Goal: Task Accomplishment & Management: Complete application form

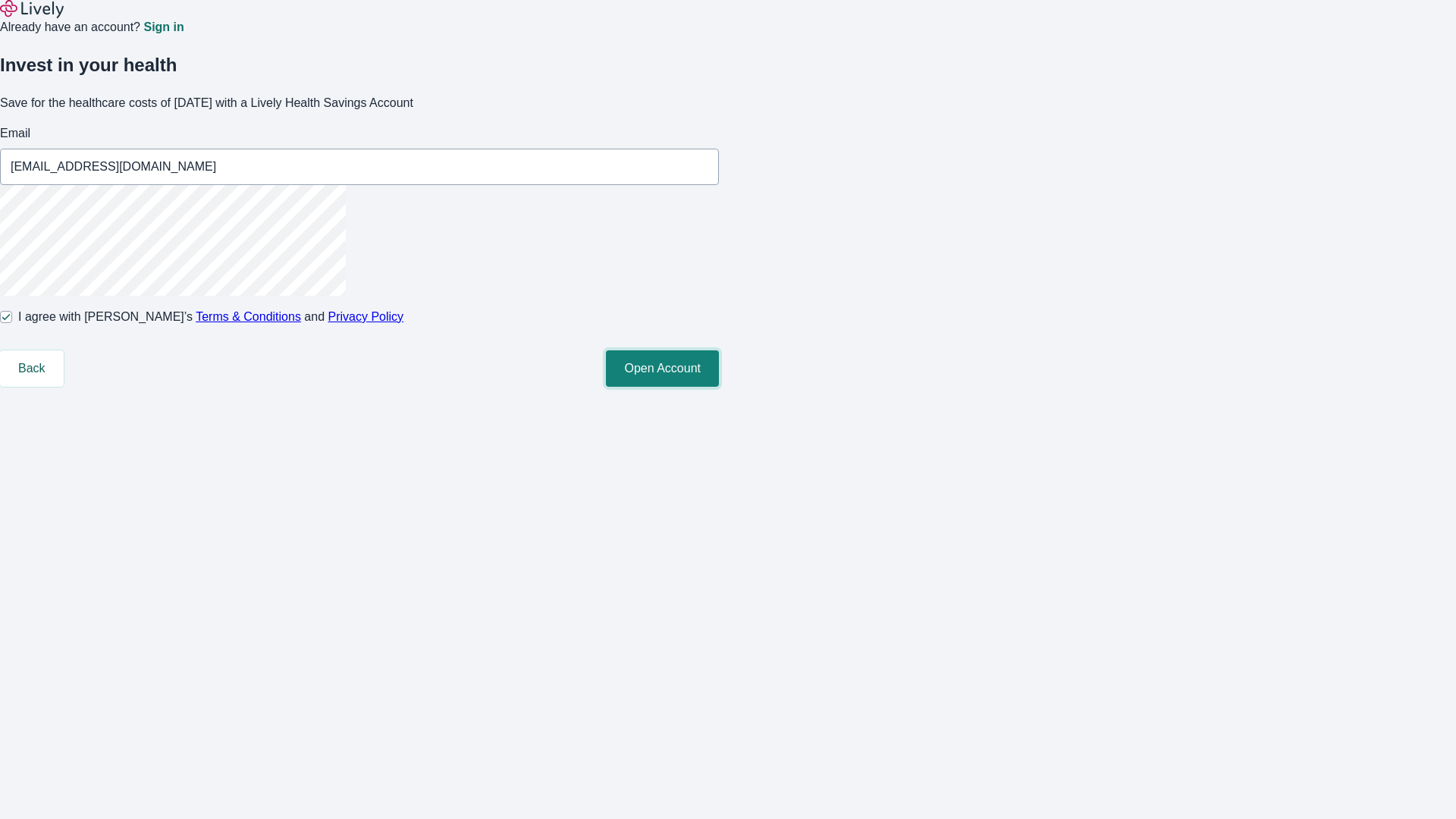
click at [719, 387] on button "Open Account" at bounding box center [662, 368] width 113 height 36
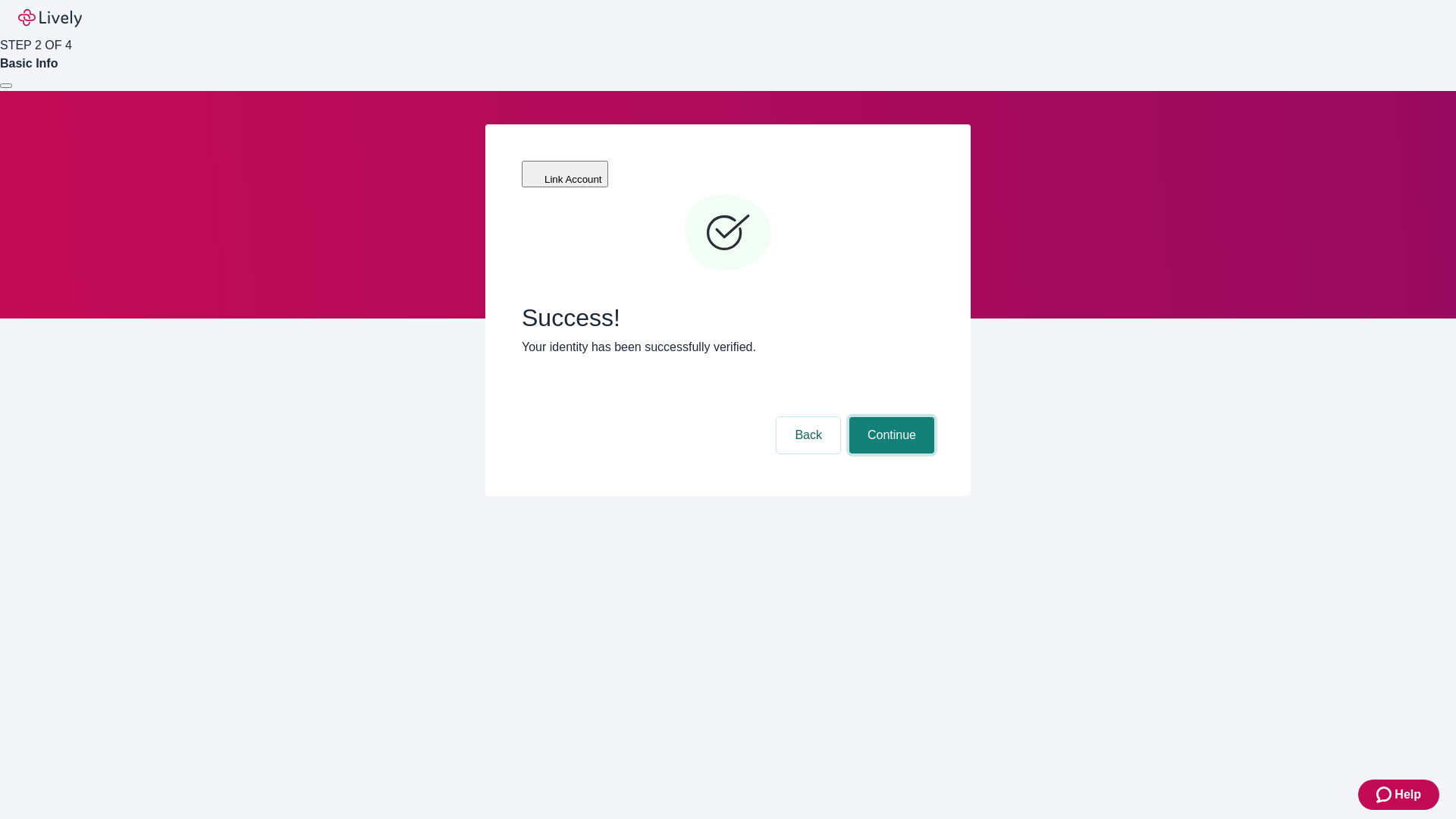
click at [889, 417] on button "Continue" at bounding box center [891, 435] width 85 height 36
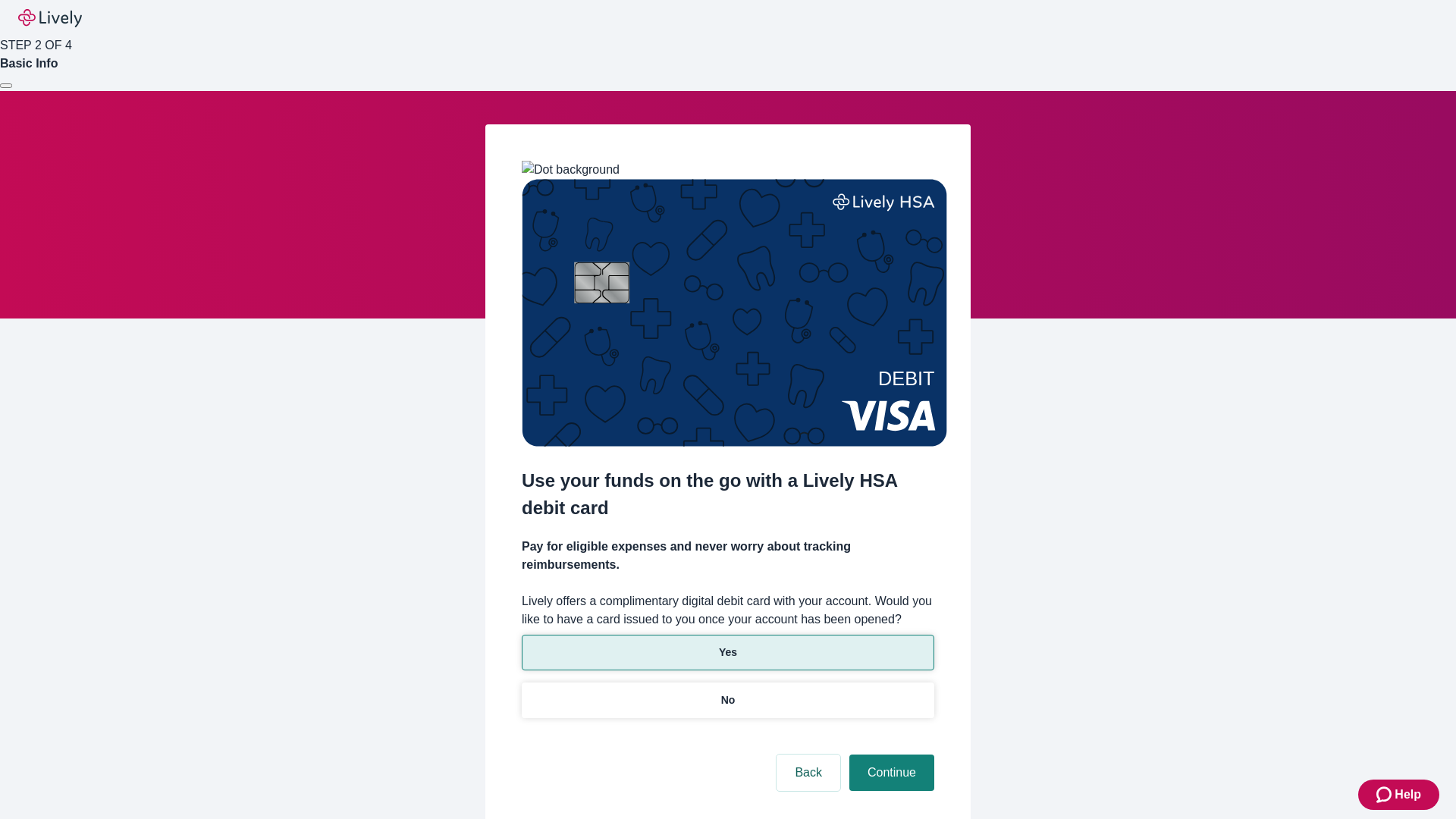
click at [727, 645] on p "Yes" at bounding box center [728, 653] width 18 height 16
click at [889, 754] on button "Continue" at bounding box center [891, 772] width 85 height 36
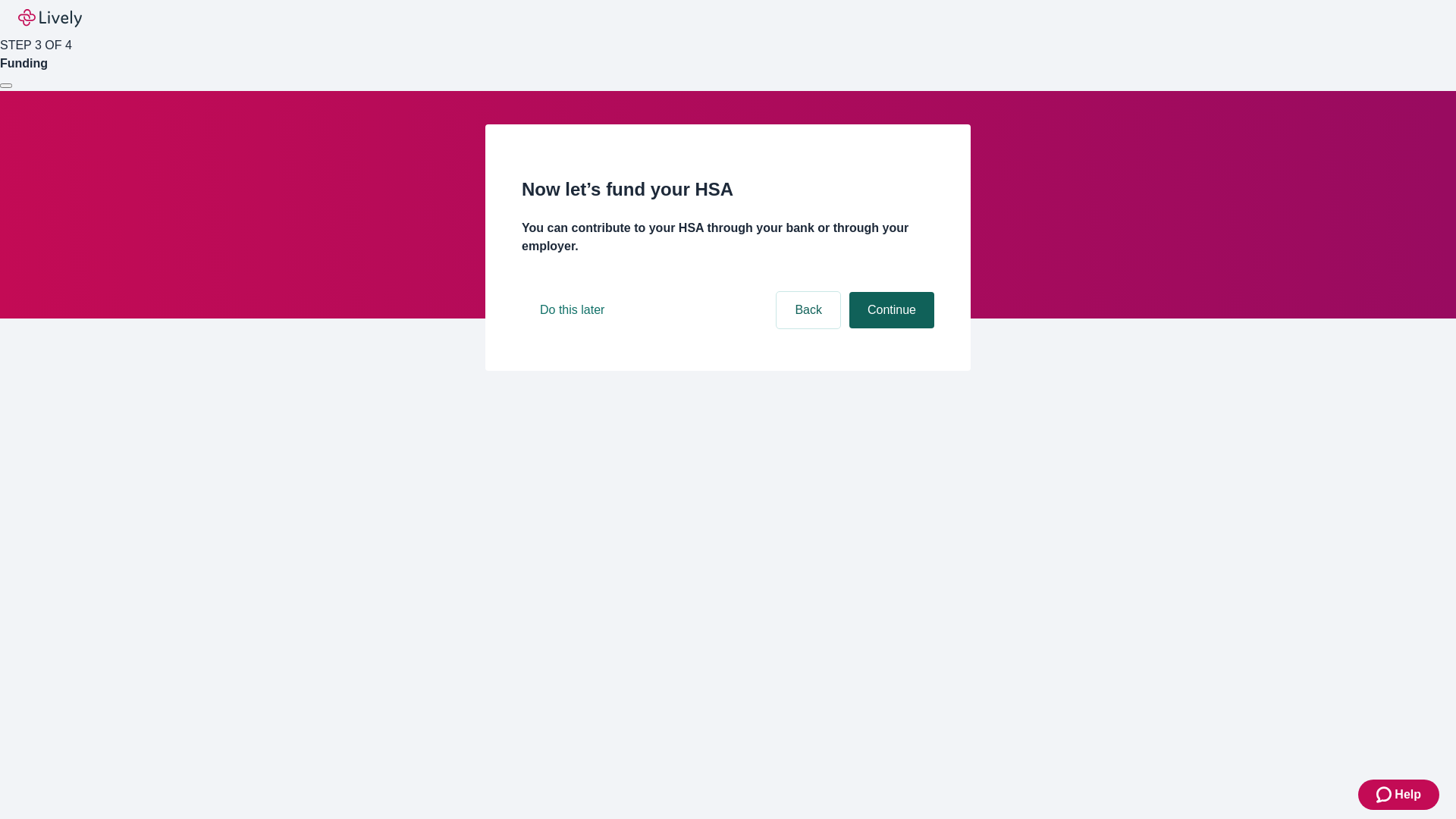
click at [889, 328] on button "Continue" at bounding box center [891, 310] width 85 height 36
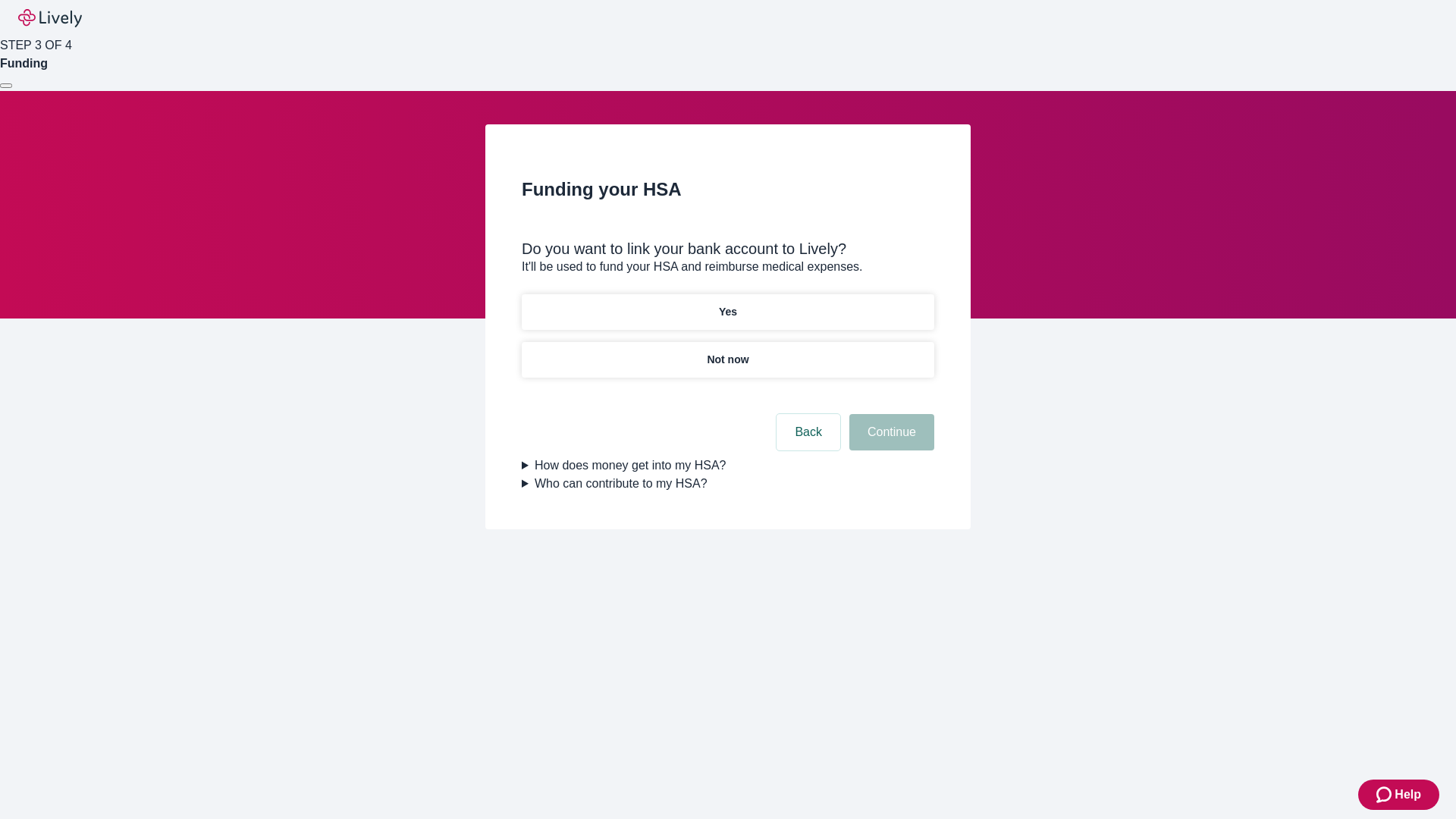
click at [727, 352] on p "Not now" at bounding box center [727, 360] width 42 height 16
click at [889, 441] on button "Continue" at bounding box center [891, 431] width 85 height 36
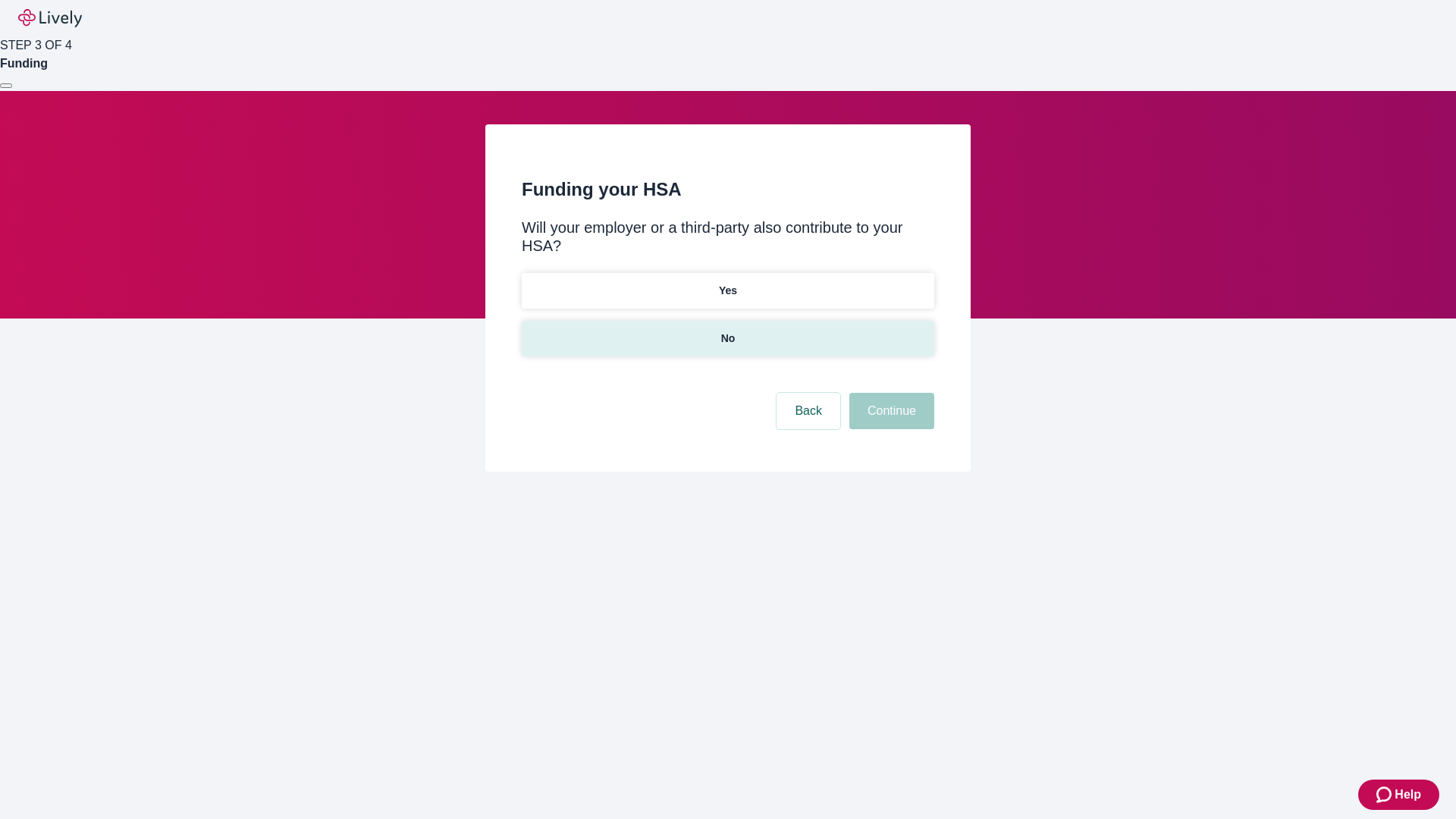
click at [727, 331] on p "No" at bounding box center [728, 338] width 15 height 16
click at [889, 393] on button "Continue" at bounding box center [891, 411] width 85 height 36
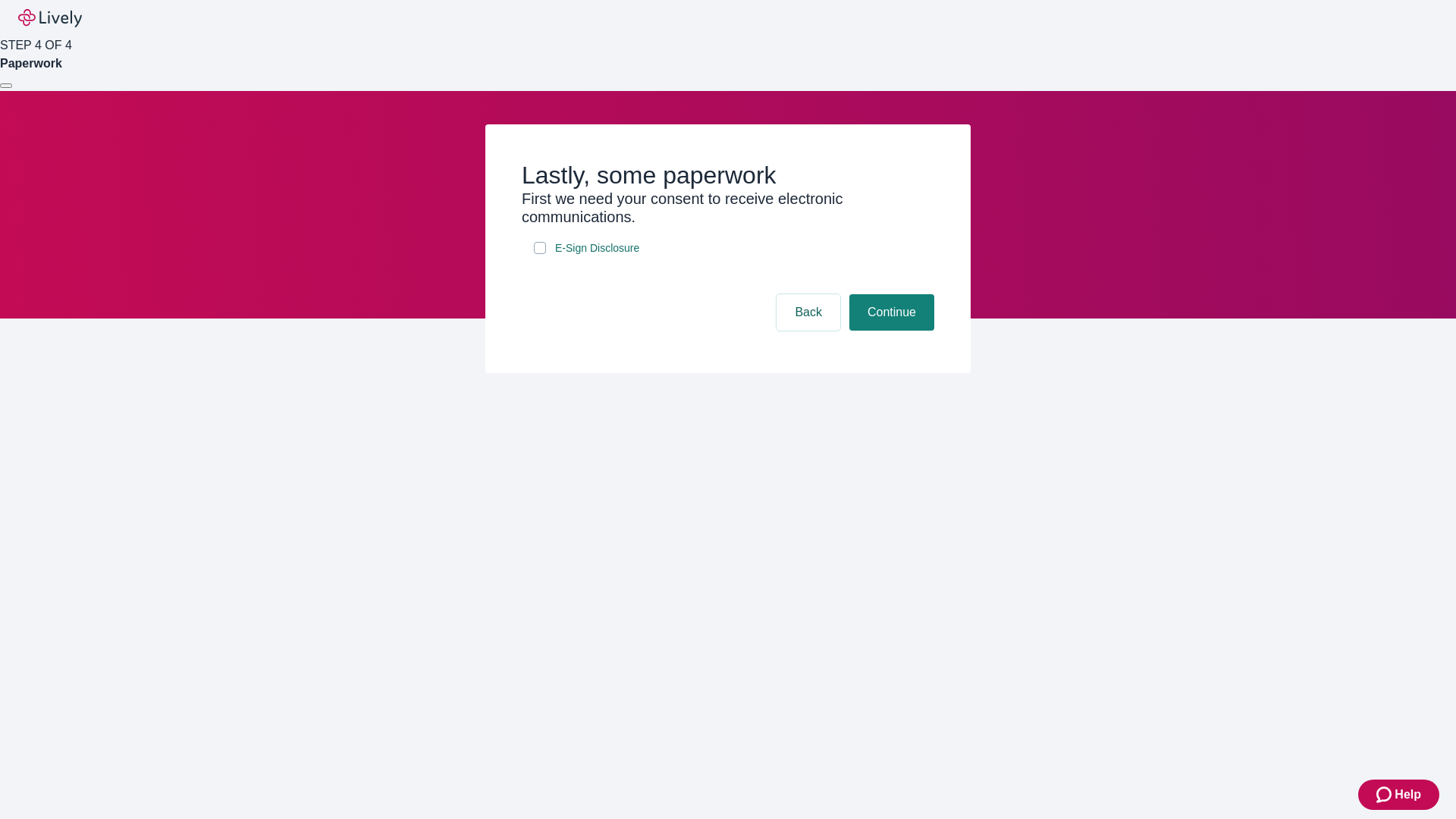
click at [540, 254] on input "E-Sign Disclosure" at bounding box center [540, 248] width 12 height 12
checkbox input "true"
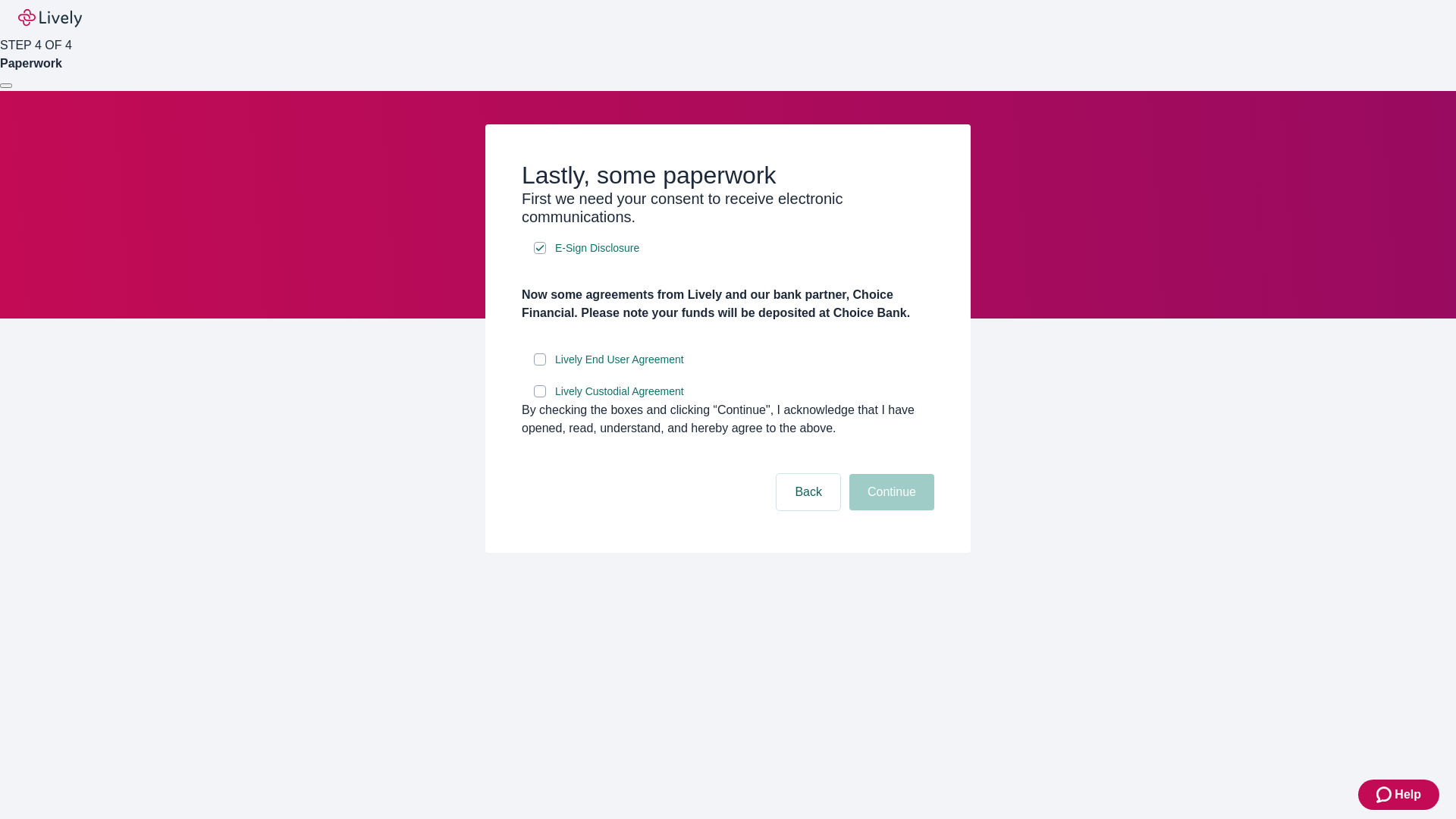
click at [540, 365] on input "Lively End User Agreement" at bounding box center [540, 360] width 12 height 12
checkbox input "true"
click at [540, 398] on input "Lively Custodial Agreement" at bounding box center [540, 391] width 12 height 12
checkbox input "true"
click at [889, 510] on button "Continue" at bounding box center [891, 492] width 85 height 36
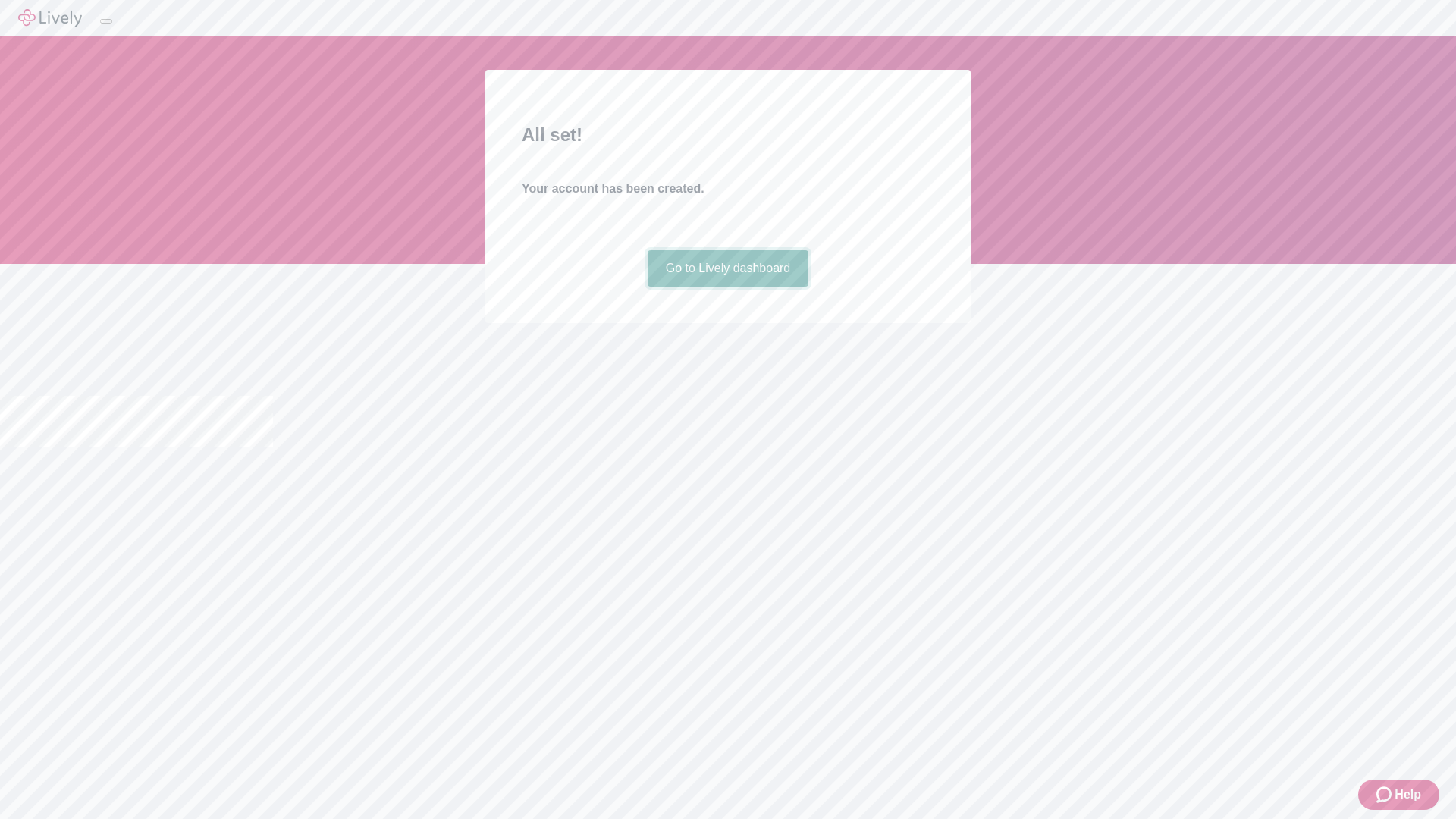
click at [727, 287] on link "Go to Lively dashboard" at bounding box center [728, 268] width 162 height 36
